Goal: Task Accomplishment & Management: Manage account settings

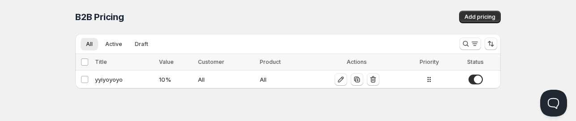
click at [510, 104] on div "Home Pricing Price lists Checkout Forms Submissions Settings Features Plans B2B…" at bounding box center [288, 60] width 576 height 121
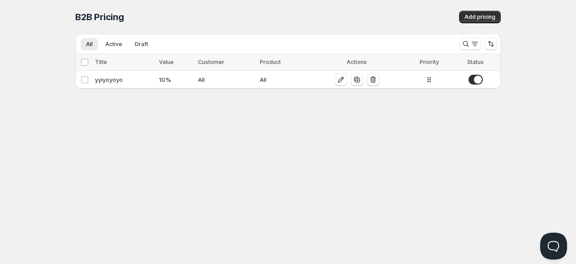
drag, startPoint x: 428, startPoint y: 80, endPoint x: 422, endPoint y: 75, distance: 7.3
drag, startPoint x: 422, startPoint y: 75, endPoint x: 429, endPoint y: 80, distance: 8.3
click at [429, 80] on icon at bounding box center [429, 79] width 9 height 9
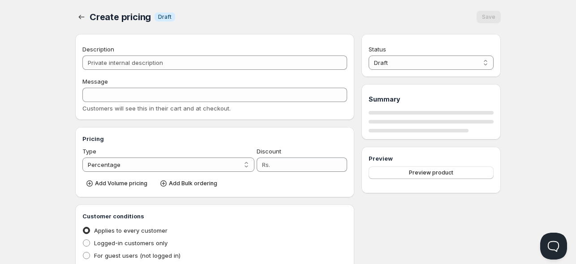
type input "yyiyoyoyo"
type input "YYIYOYOYO"
type input "10"
radio input "true"
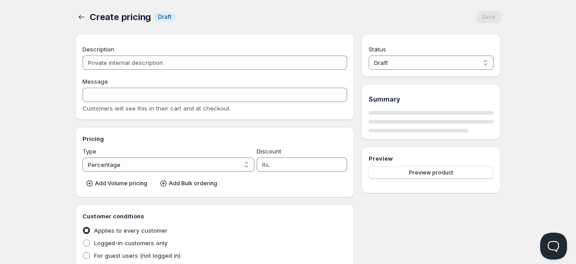
checkbox input "true"
select select "1"
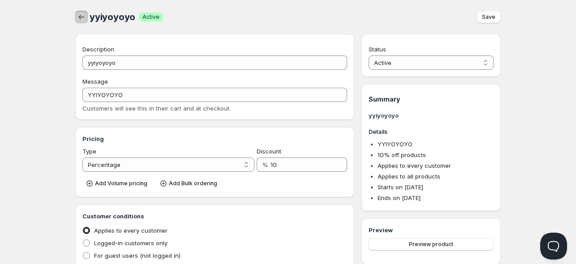
drag, startPoint x: 428, startPoint y: 96, endPoint x: 81, endPoint y: 17, distance: 355.4
click at [81, 17] on icon "button" at bounding box center [81, 17] width 9 height 9
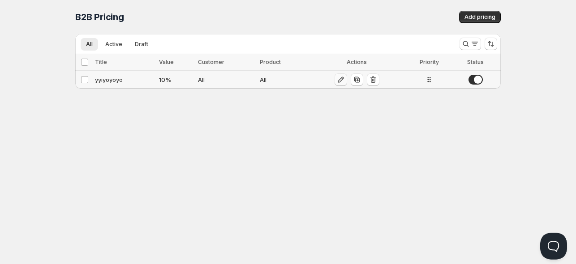
click at [341, 82] on icon "button" at bounding box center [340, 79] width 9 height 9
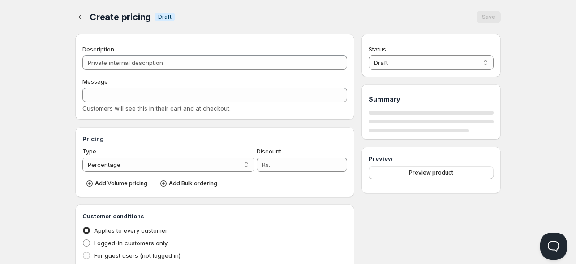
type input "yyiyoyoyo"
type input "YYIYOYOYO"
type input "10"
radio input "true"
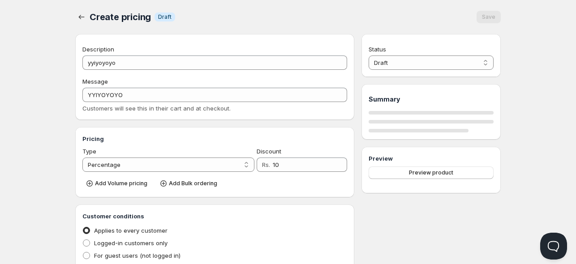
checkbox input "true"
select select "1"
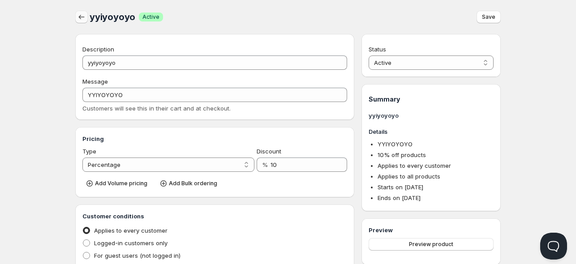
click at [77, 17] on icon "button" at bounding box center [81, 17] width 9 height 9
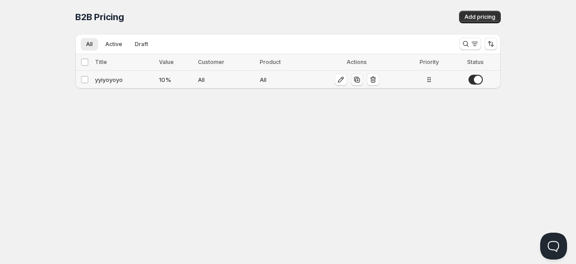
click at [355, 77] on icon "button" at bounding box center [356, 79] width 9 height 9
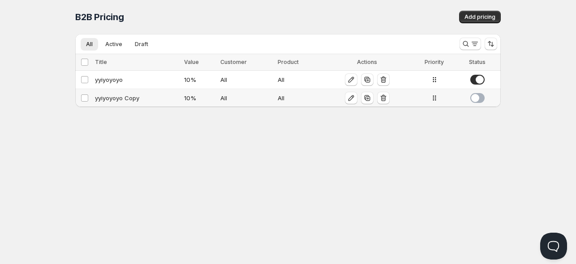
click at [483, 98] on span at bounding box center [477, 98] width 14 height 10
click at [100, 96] on div "yyiyoyoyo Copy" at bounding box center [137, 98] width 84 height 9
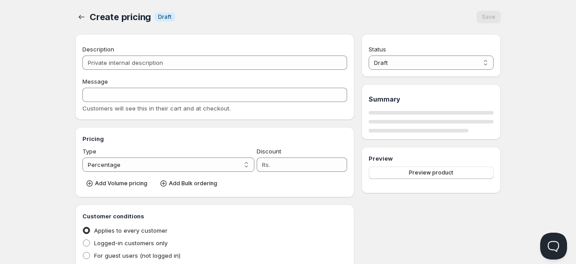
type input "yyiyoyoyo Copy"
type input "YYIYOYOYO"
type input "10"
radio input "true"
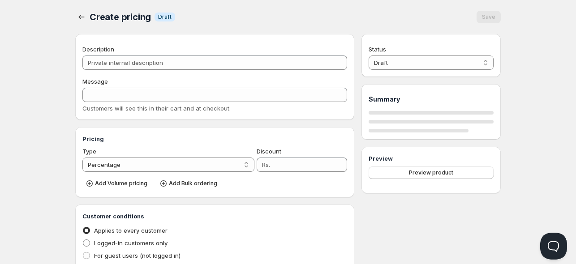
checkbox input "true"
select select "1"
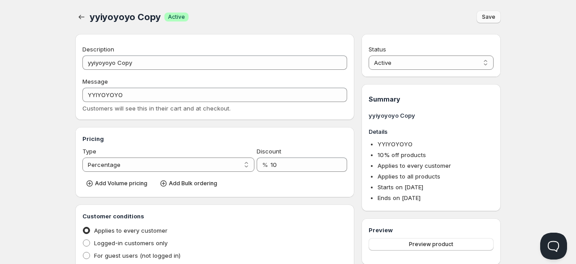
click at [487, 15] on span "Save" at bounding box center [488, 16] width 13 height 7
click at [83, 18] on icon "button" at bounding box center [81, 17] width 9 height 9
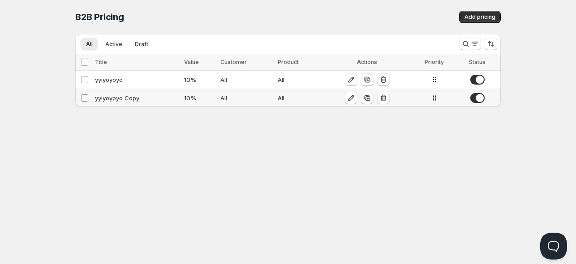
click at [84, 99] on input "Select config" at bounding box center [84, 97] width 7 height 7
checkbox input "true"
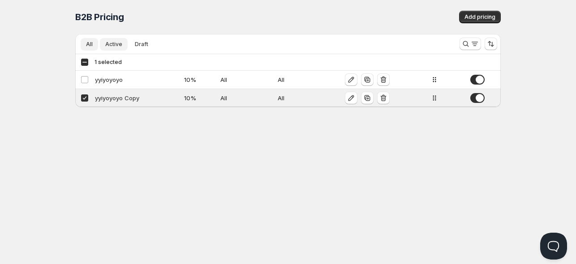
click at [111, 47] on span "Active" at bounding box center [113, 44] width 17 height 7
click at [135, 46] on span "Draft" at bounding box center [141, 44] width 13 height 7
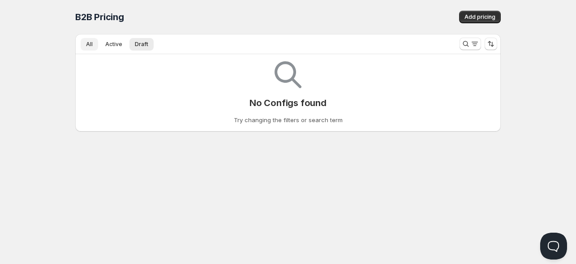
click at [89, 48] on button "All" at bounding box center [89, 44] width 17 height 13
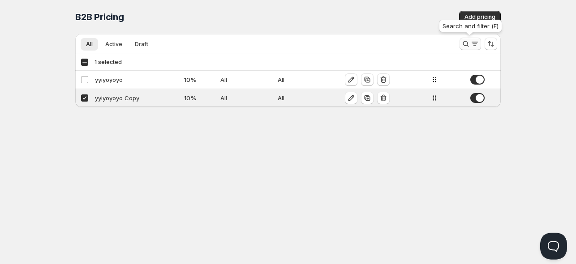
click at [470, 46] on icon "Search and filter results" at bounding box center [474, 43] width 9 height 9
click at [470, 46] on span "Cancel" at bounding box center [468, 43] width 18 height 7
click at [479, 15] on span "Add pricing" at bounding box center [479, 16] width 31 height 7
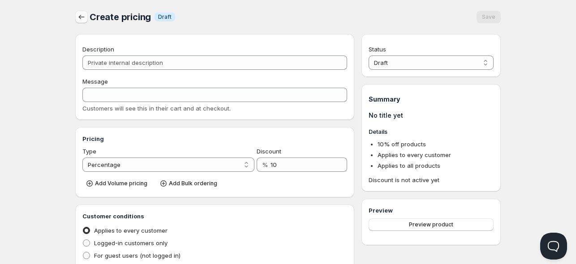
click at [81, 18] on icon "button" at bounding box center [81, 17] width 9 height 9
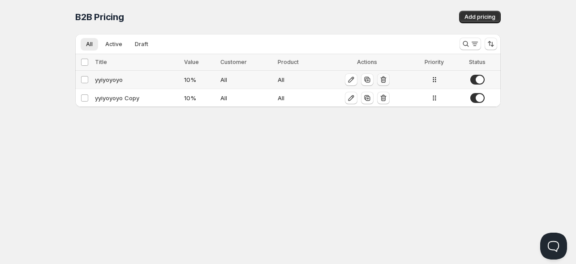
click at [383, 81] on icon "button" at bounding box center [383, 79] width 9 height 9
click at [180, 99] on td "yyiyoyoyo Copy" at bounding box center [136, 98] width 89 height 18
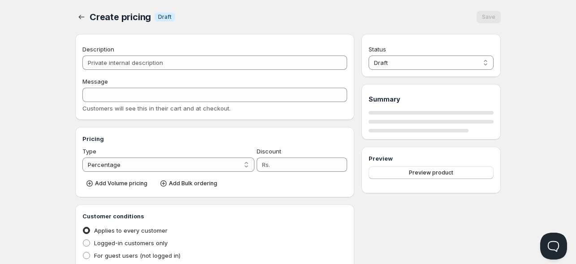
type input "yyiyoyoyo Copy"
type input "YYIYOYOYO"
type input "10"
radio input "true"
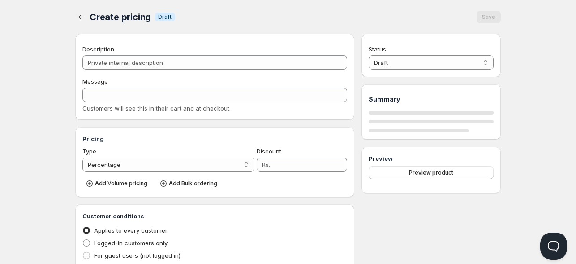
checkbox input "true"
select select "1"
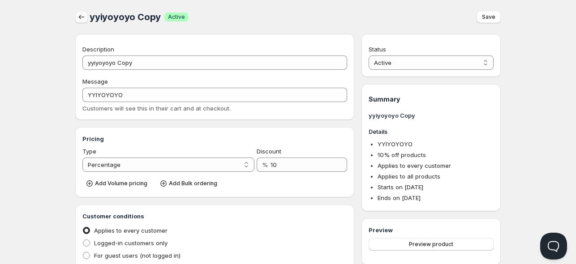
click at [84, 17] on icon "button" at bounding box center [81, 17] width 9 height 9
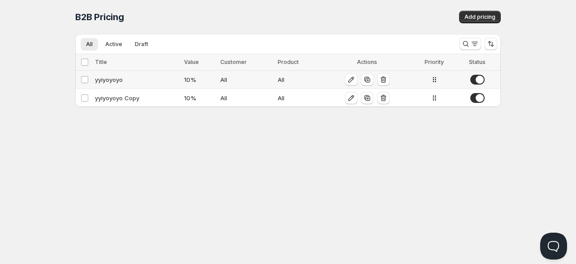
click at [231, 79] on div "All" at bounding box center [245, 79] width 51 height 9
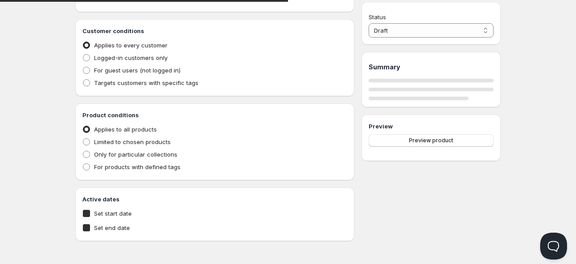
type input "yyiyoyoyo"
type input "YYIYOYOYO"
type input "10"
radio input "true"
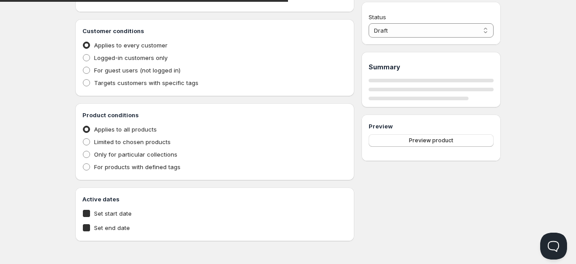
checkbox input "true"
select select "1"
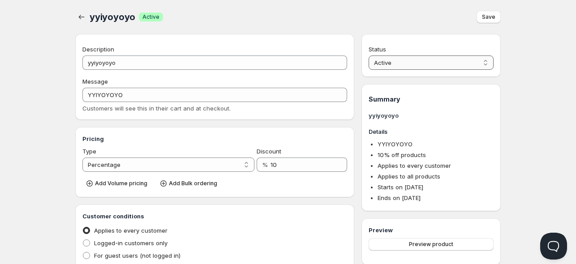
click at [449, 56] on select "Active Draft" at bounding box center [431, 63] width 125 height 14
click at [80, 16] on icon "button" at bounding box center [82, 17] width 6 height 4
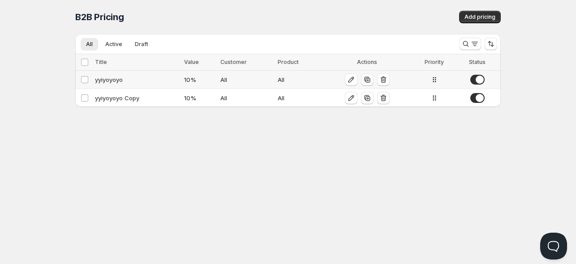
click at [369, 82] on icon "button" at bounding box center [367, 79] width 9 height 9
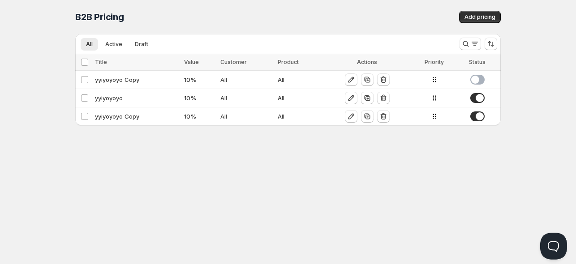
click at [112, 21] on span "B2B Pricing" at bounding box center [99, 17] width 49 height 11
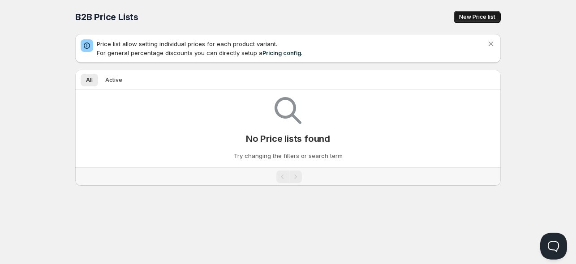
click at [470, 22] on button "New Price list" at bounding box center [477, 17] width 47 height 13
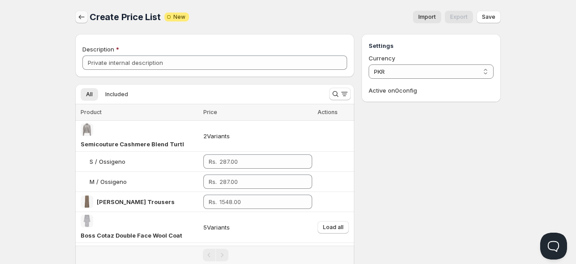
click at [84, 21] on icon "button" at bounding box center [81, 17] width 9 height 9
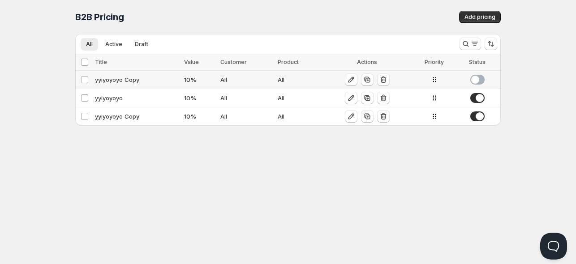
click at [357, 81] on div at bounding box center [367, 79] width 85 height 13
click at [349, 80] on icon "button" at bounding box center [351, 79] width 9 height 9
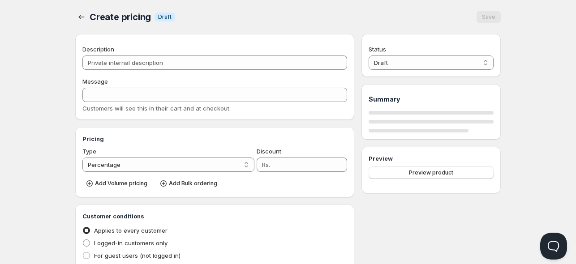
type input "yyiyoyoyo Copy"
type input "YYIYOYOYO"
type input "10"
radio input "true"
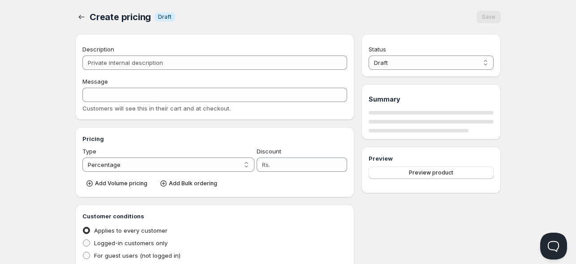
checkbox input "true"
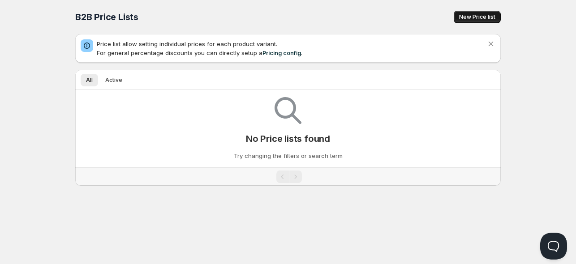
click at [484, 17] on span "New Price list" at bounding box center [477, 16] width 36 height 7
